Goal: Task Accomplishment & Management: Check status

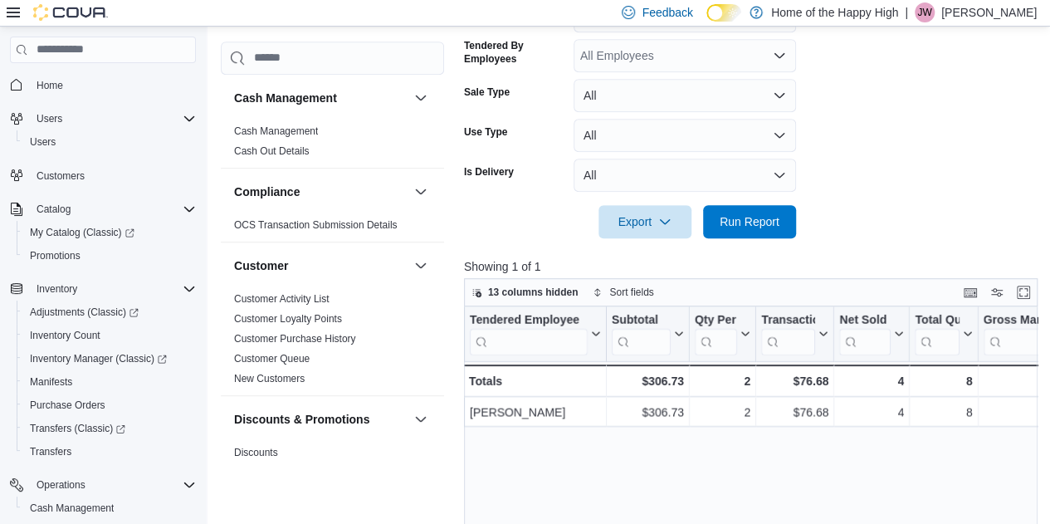
click at [760, 232] on span "Run Report" at bounding box center [749, 221] width 73 height 33
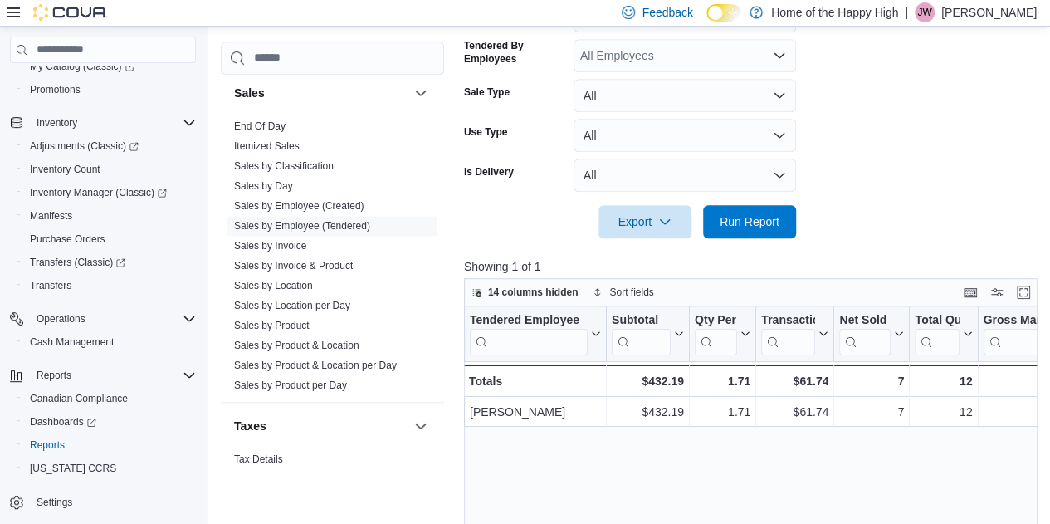
click at [908, 136] on form "Date Range [DATE] Locations [PERSON_NAME] - Second Ave - Prairie Records Classi…" at bounding box center [753, 49] width 579 height 378
click at [750, 232] on span "Run Report" at bounding box center [749, 220] width 73 height 33
click at [921, 171] on form "Date Range [DATE] Locations [PERSON_NAME] - Second Ave - Prairie Records Classi…" at bounding box center [753, 49] width 579 height 378
click at [37, 163] on span "Inventory Count" at bounding box center [65, 169] width 71 height 13
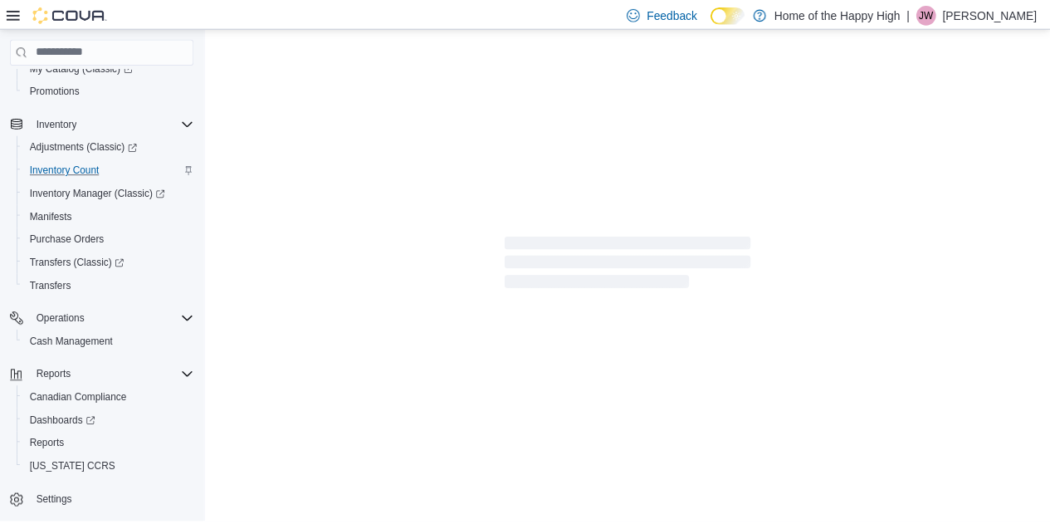
scroll to position [155, 0]
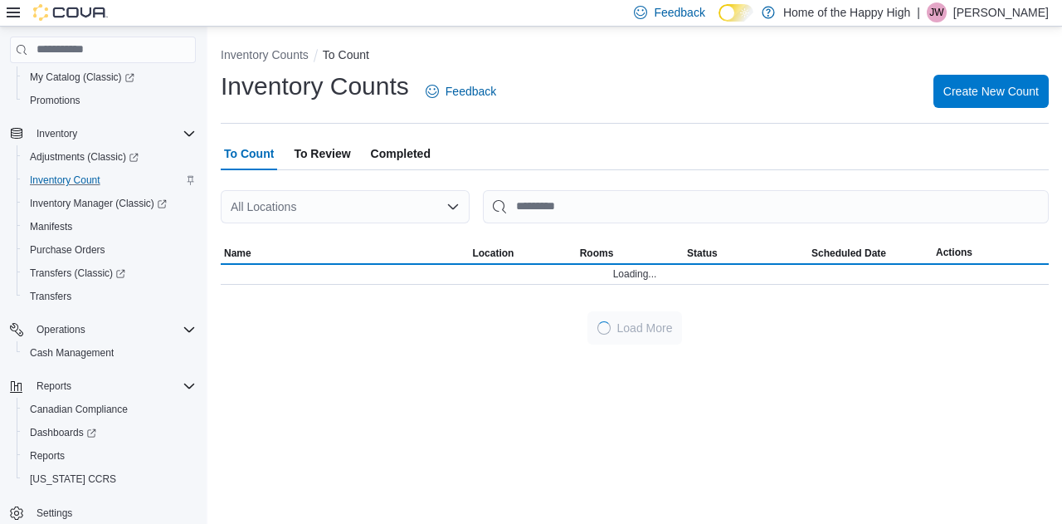
click at [420, 157] on span "Completed" at bounding box center [401, 153] width 60 height 33
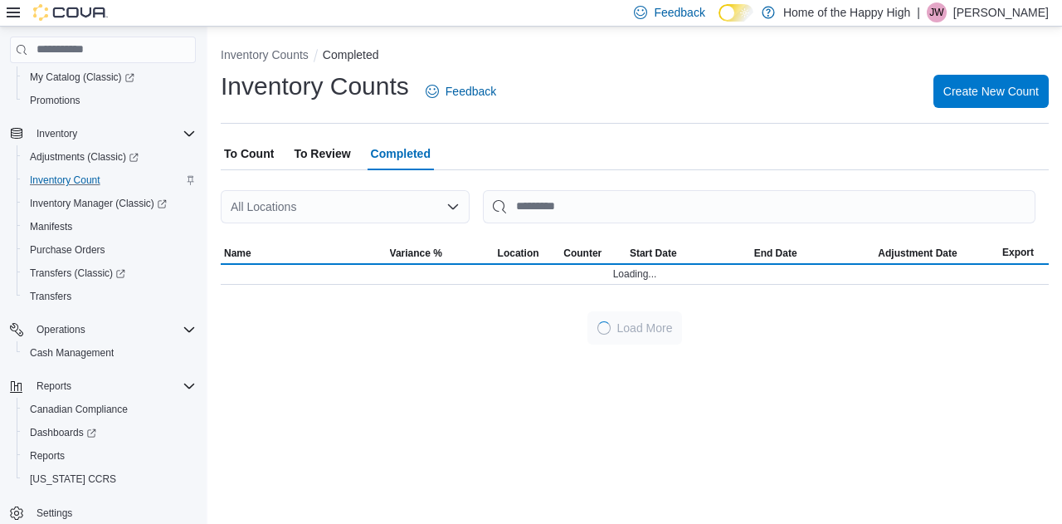
click at [383, 212] on div "All Locations" at bounding box center [345, 206] width 249 height 33
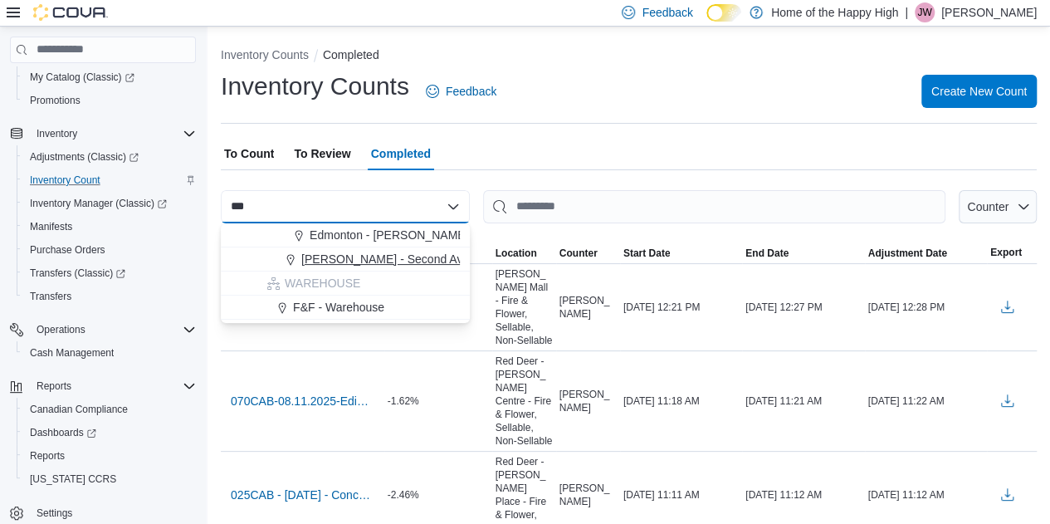
type input "***"
click at [369, 260] on span "[PERSON_NAME] - Second Ave - Prairie Records" at bounding box center [430, 259] width 258 height 17
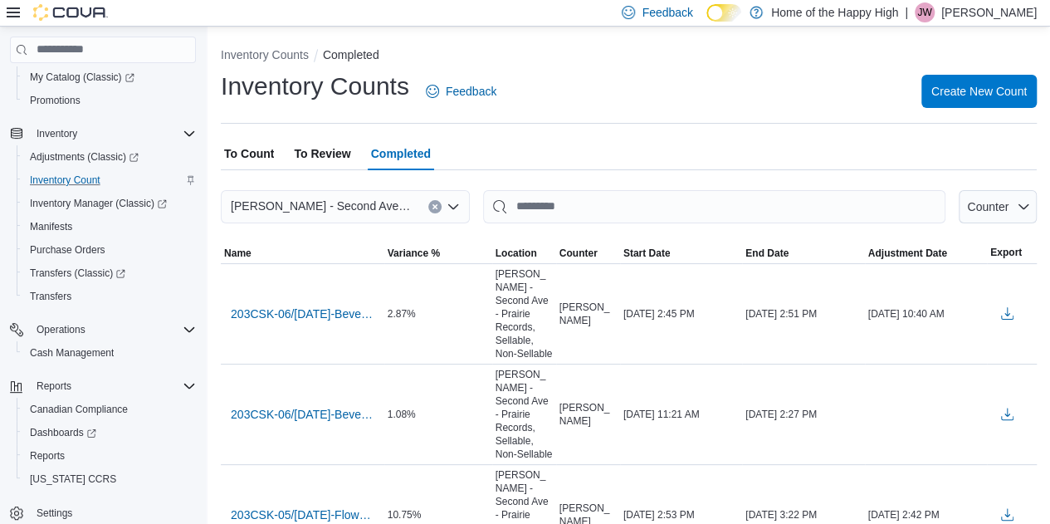
click at [315, 164] on span "To Review" at bounding box center [322, 153] width 56 height 33
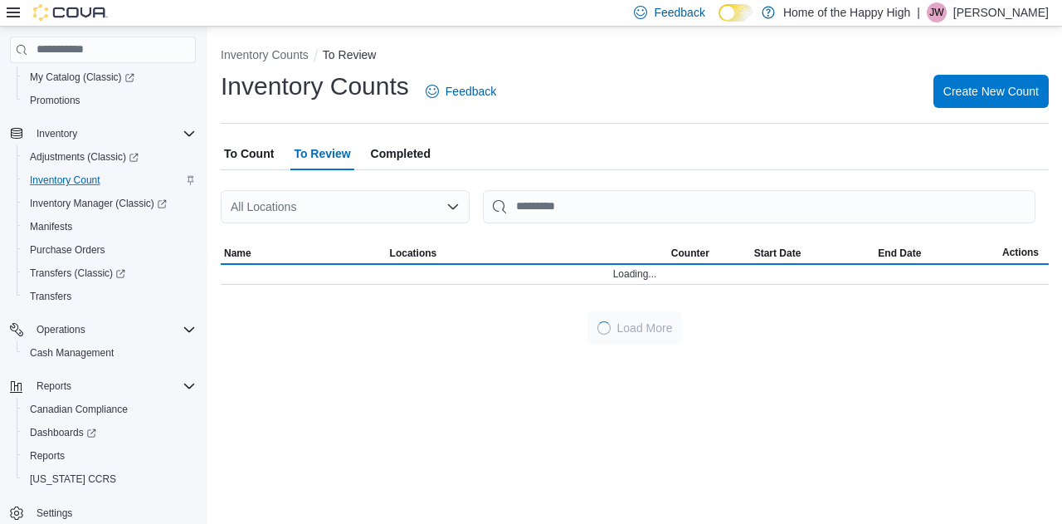
click at [315, 187] on div at bounding box center [635, 180] width 828 height 20
click at [315, 198] on div "All Locations" at bounding box center [345, 206] width 249 height 33
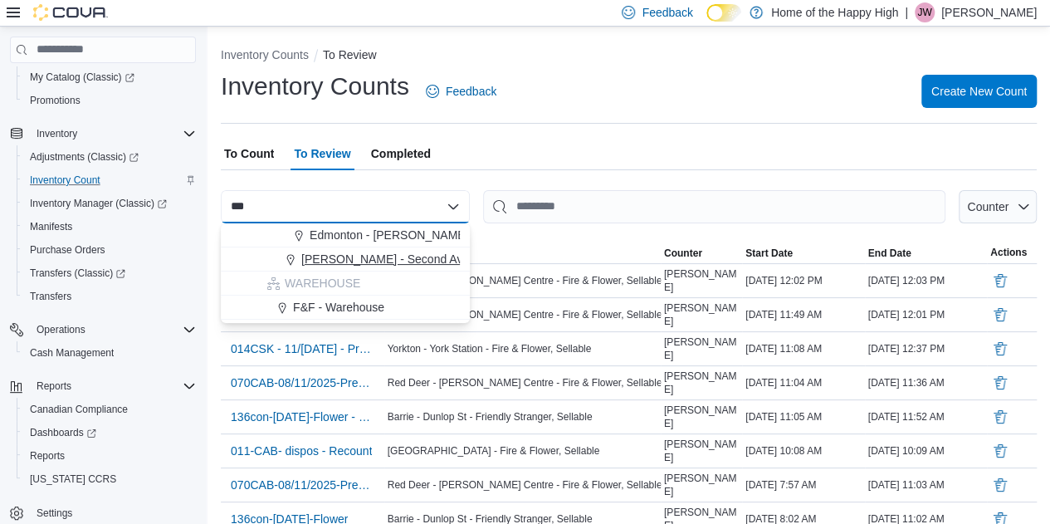
type input "***"
click at [331, 264] on span "[PERSON_NAME] - Second Ave - Prairie Records" at bounding box center [430, 259] width 258 height 17
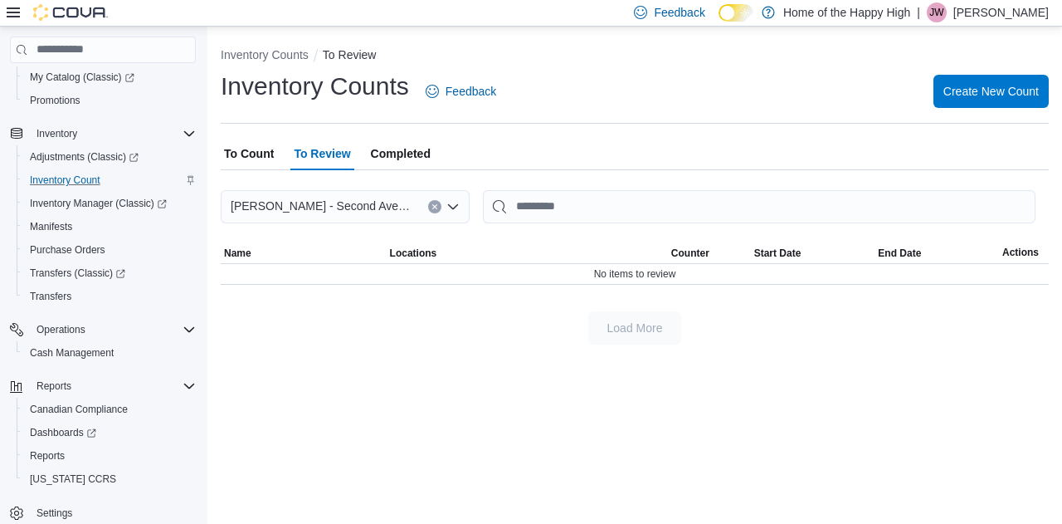
click at [259, 150] on span "To Count" at bounding box center [249, 153] width 50 height 33
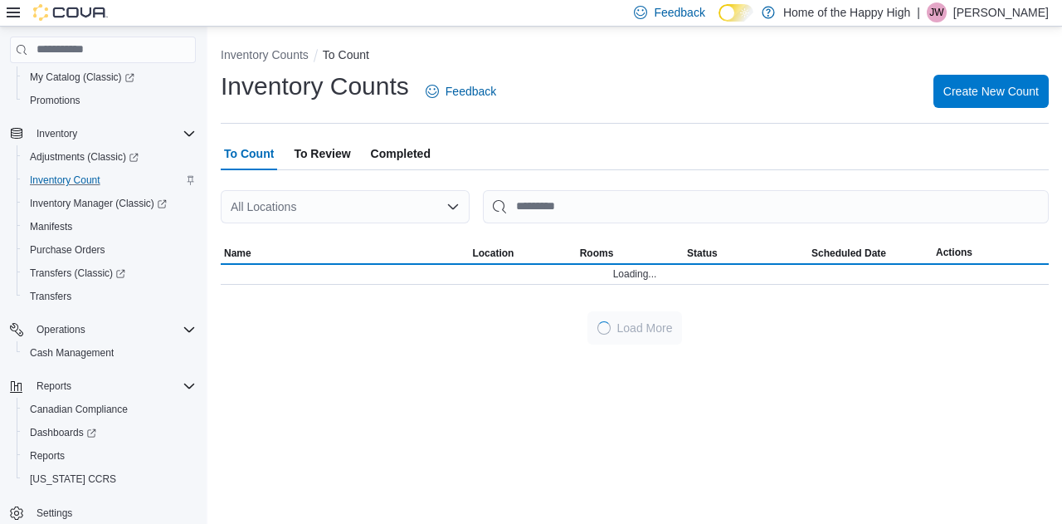
click at [284, 222] on div "All Locations" at bounding box center [345, 206] width 249 height 33
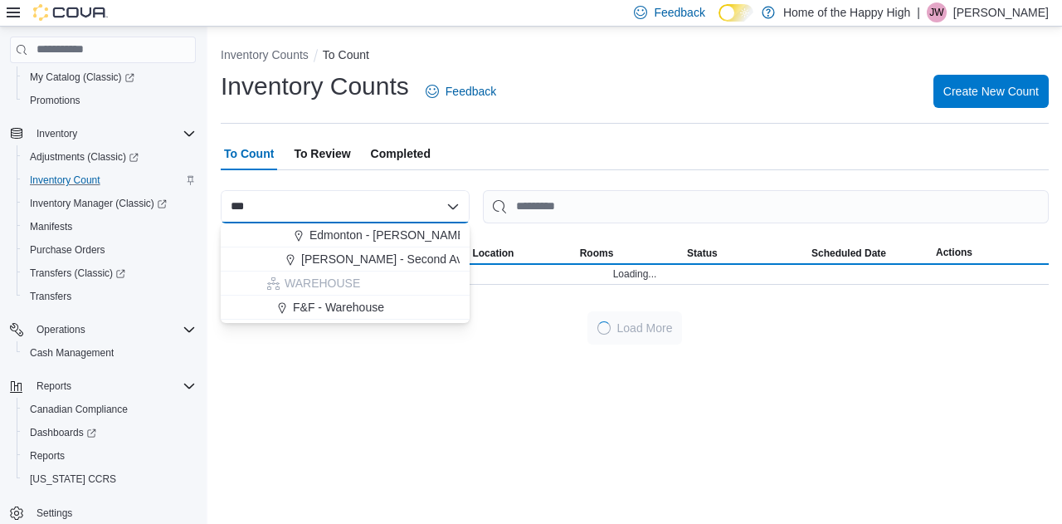
type input "***"
click at [316, 265] on span "[PERSON_NAME] - Second Ave - Prairie Records" at bounding box center [430, 259] width 258 height 17
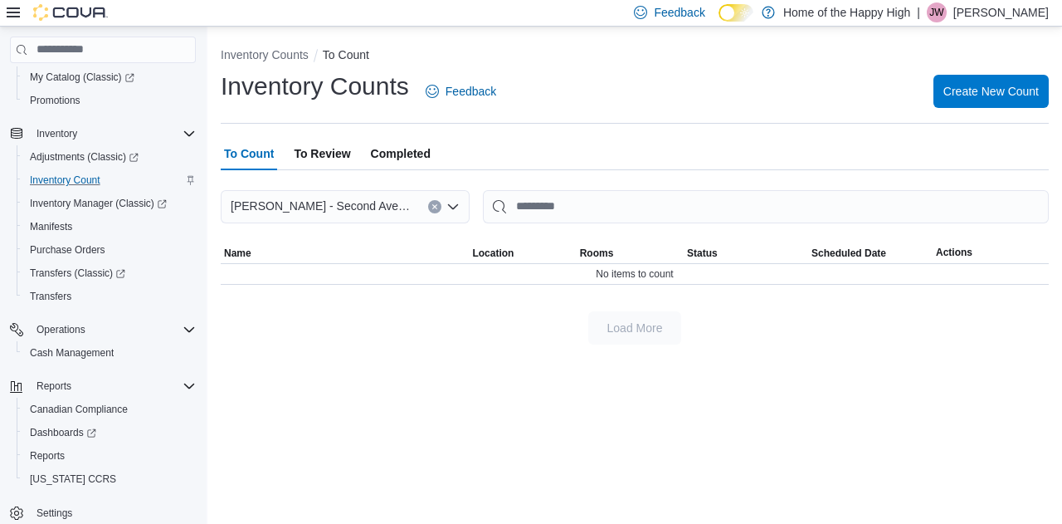
click at [377, 241] on div at bounding box center [635, 233] width 828 height 20
click at [325, 142] on span "To Review" at bounding box center [322, 153] width 56 height 33
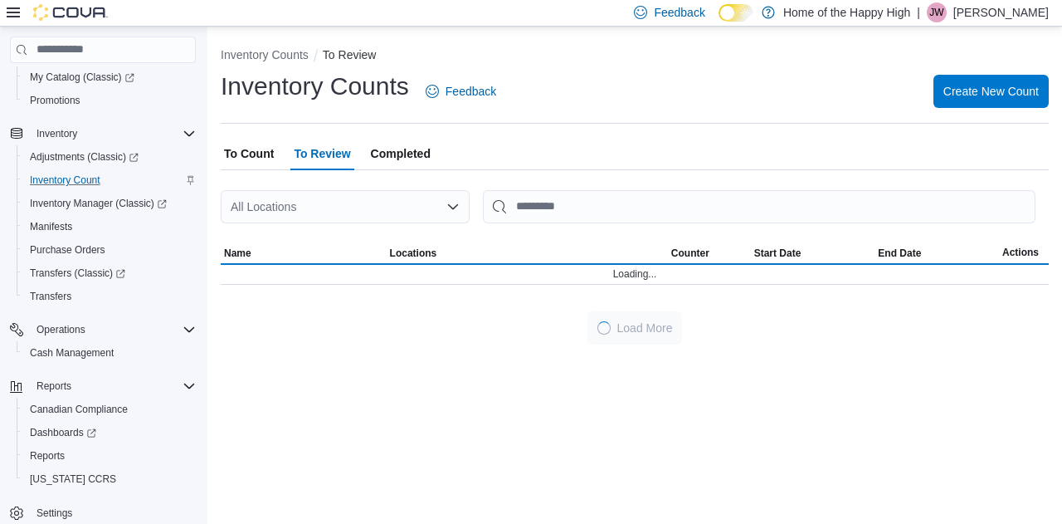
click at [406, 149] on span "Completed" at bounding box center [401, 153] width 60 height 33
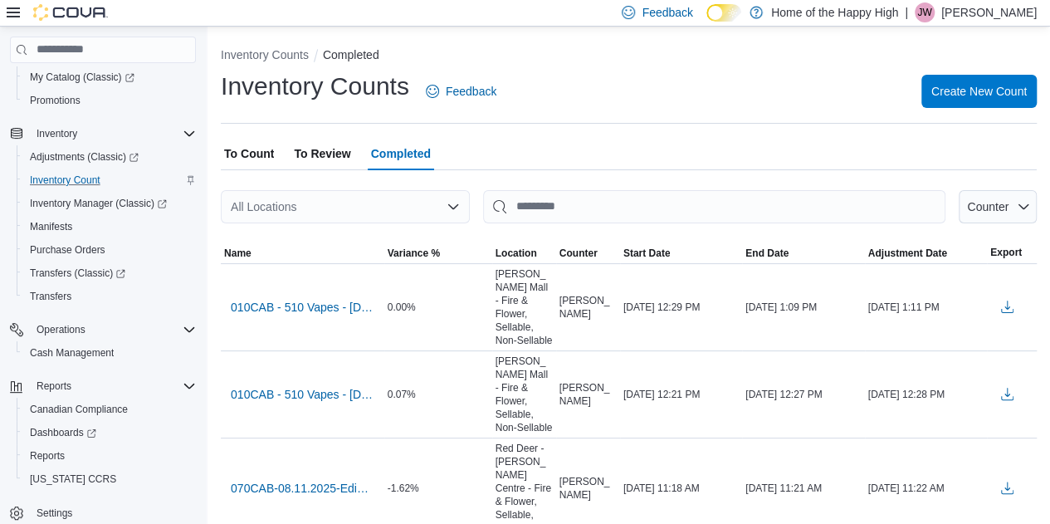
click at [313, 198] on div "All Locations" at bounding box center [345, 206] width 249 height 33
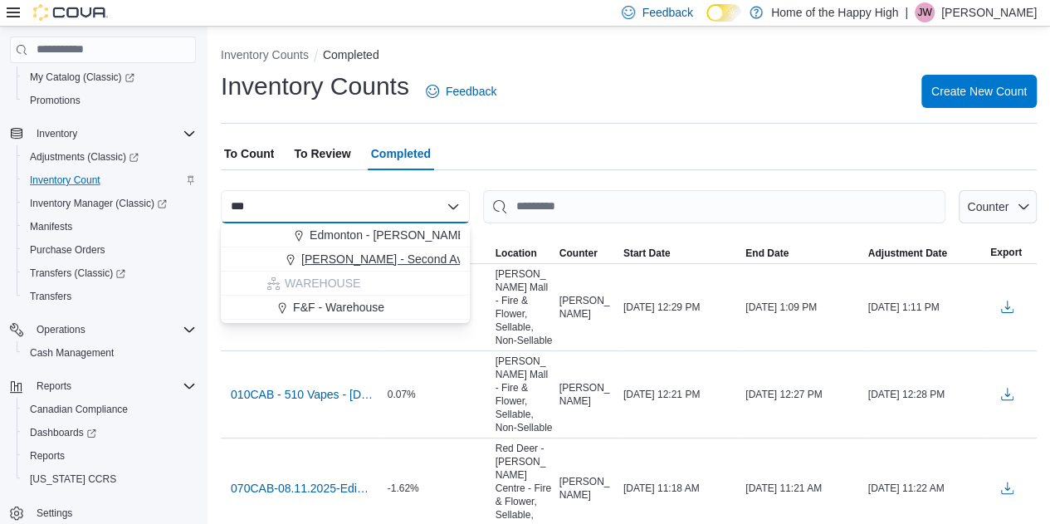
type input "***"
click at [354, 256] on span "[PERSON_NAME] - Second Ave - Prairie Records" at bounding box center [430, 259] width 258 height 17
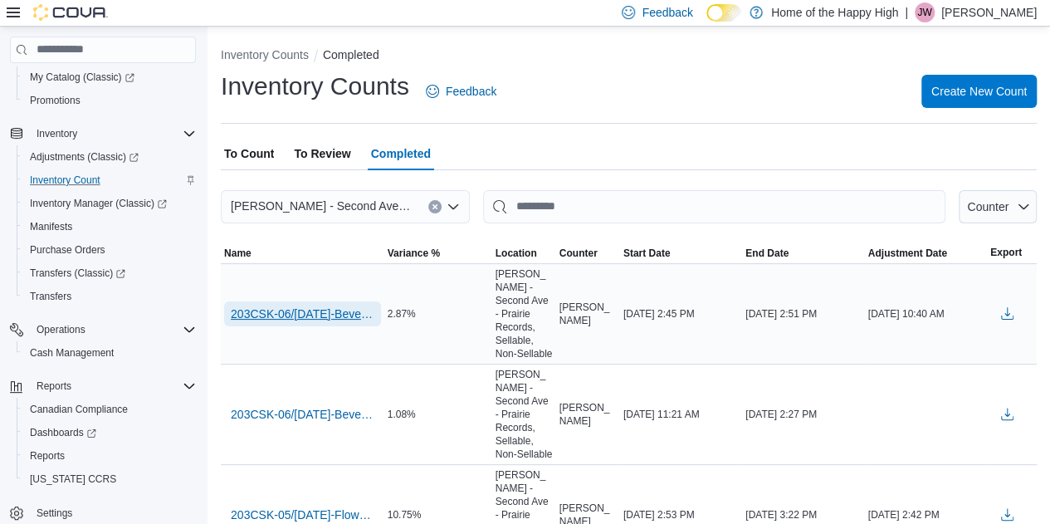
click at [350, 306] on span "203CSK-06/[DATE]-BeveragesConcentrates - Recount" at bounding box center [303, 313] width 144 height 17
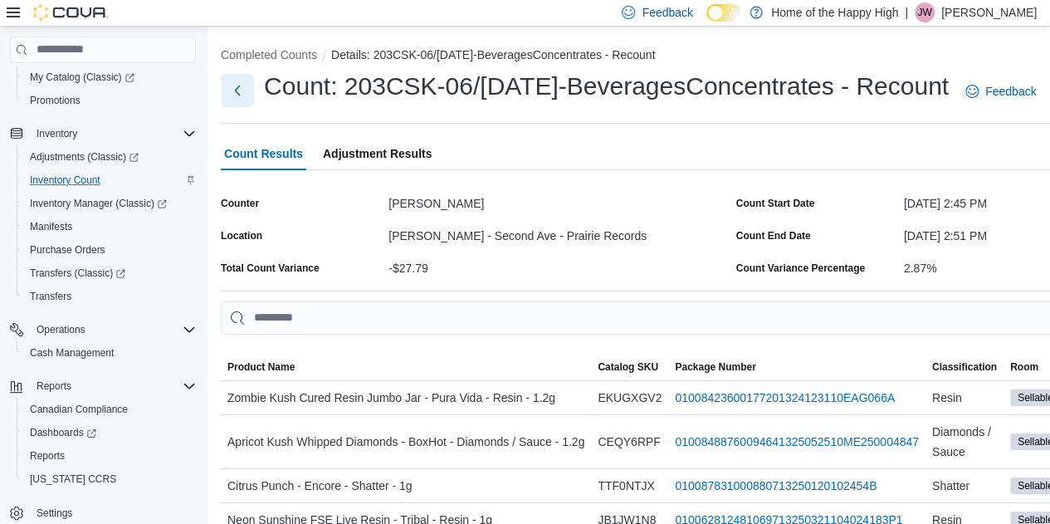
click at [239, 99] on button "Next" at bounding box center [237, 90] width 33 height 33
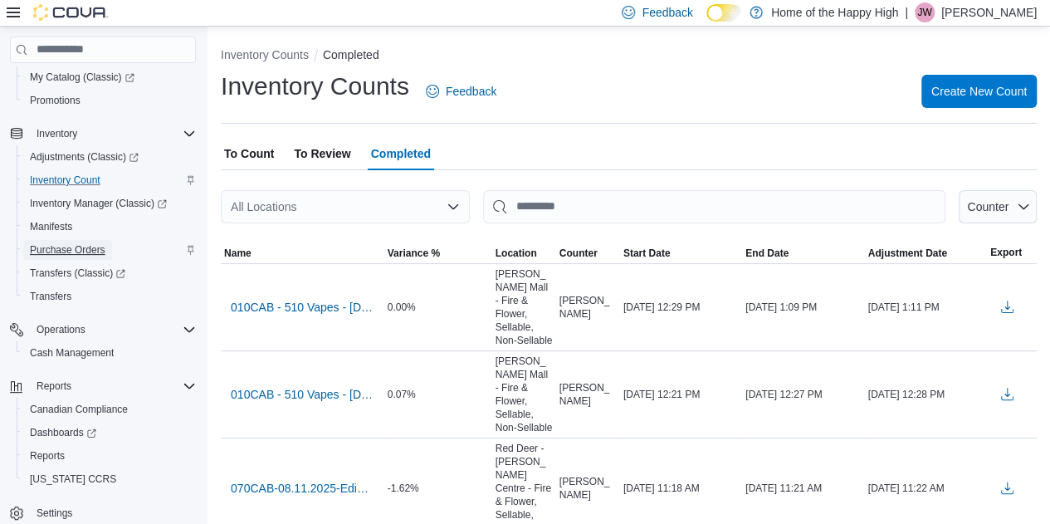
click at [60, 253] on span "Purchase Orders" at bounding box center [68, 249] width 76 height 13
